Goal: Task Accomplishment & Management: Manage account settings

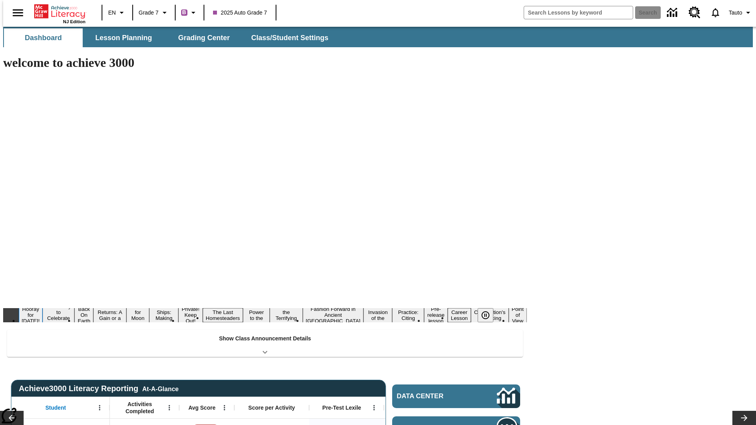
click at [43, 306] on button "Hooray for [DATE]!" at bounding box center [31, 315] width 24 height 19
click at [489, 311] on icon "Pause" at bounding box center [485, 315] width 9 height 9
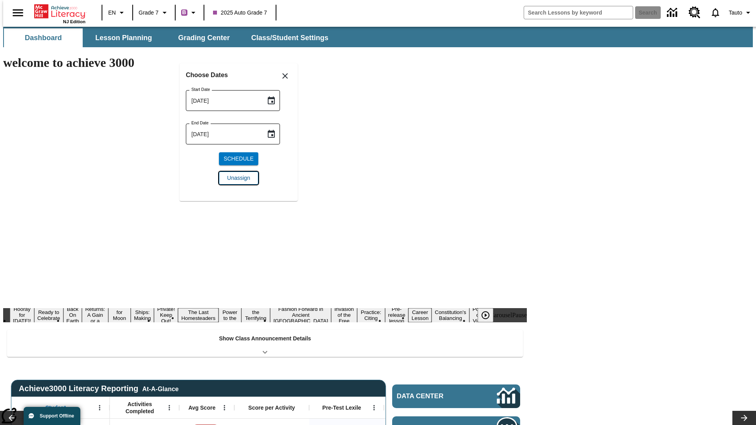
click at [239, 178] on span "Unassign" at bounding box center [238, 178] width 23 height 8
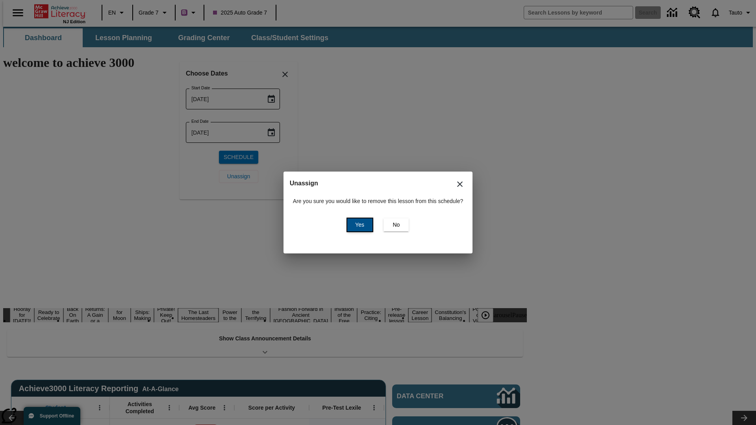
click at [358, 225] on span "Yes" at bounding box center [359, 225] width 9 height 8
